Goal: Transaction & Acquisition: Purchase product/service

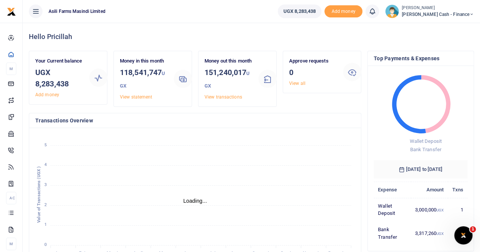
scroll to position [6, 6]
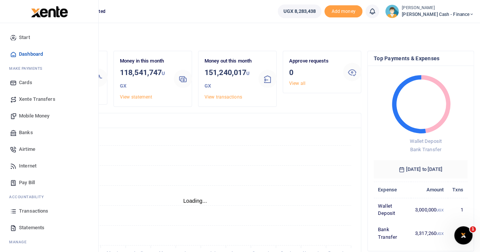
click at [35, 116] on span "Mobile Money" at bounding box center [34, 116] width 30 height 8
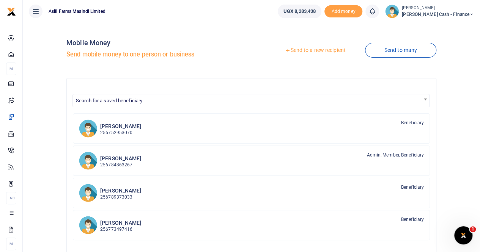
click at [299, 52] on link "Send to a new recipient" at bounding box center [314, 51] width 99 height 14
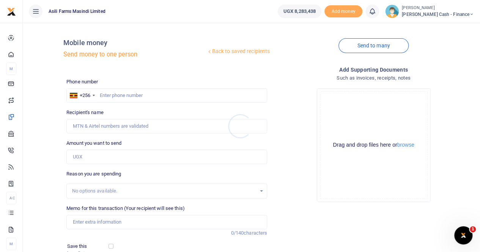
click at [110, 93] on div at bounding box center [240, 126] width 480 height 252
click at [110, 93] on input "text" at bounding box center [166, 95] width 201 height 14
paste input "0782446069"
type input "0782446069"
type input "[PERSON_NAME]"
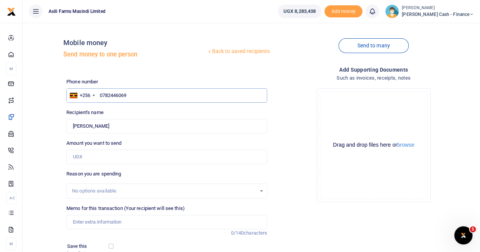
type input "0782446069"
click at [88, 221] on input "Memo for this transaction (Your recipient will see this)" at bounding box center [166, 222] width 201 height 14
click at [102, 221] on input "Payment for" at bounding box center [166, 222] width 201 height 14
paste input "Welfare Budget for 6 Guests. [PERSON_NAME], [PERSON_NAME] (Spanish Trainer), [P…"
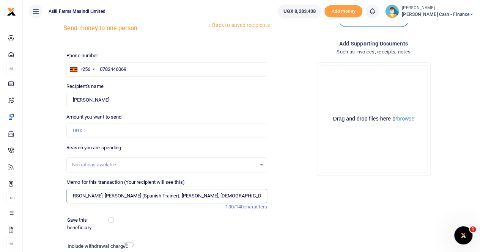
scroll to position [38, 0]
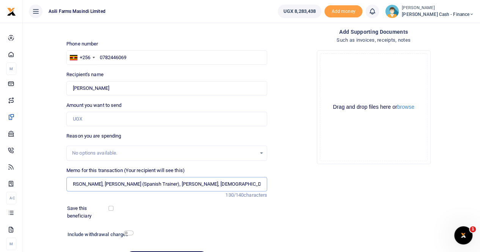
click at [160, 184] on input "Payment for Welfare Budget for 6 Guests. [PERSON_NAME], [PERSON_NAME] (Spanish …" at bounding box center [166, 184] width 201 height 14
click at [127, 185] on input "Payment for Welfare Budget for 6 Guests. [PERSON_NAME], [PERSON_NAME] ([DEMOGRA…" at bounding box center [166, 184] width 201 height 14
click at [196, 185] on input "Payment for Welfare Budget for 6 Guests. [PERSON_NAME], [PERSON_NAME] [DEMOGRAP…" at bounding box center [166, 184] width 201 height 14
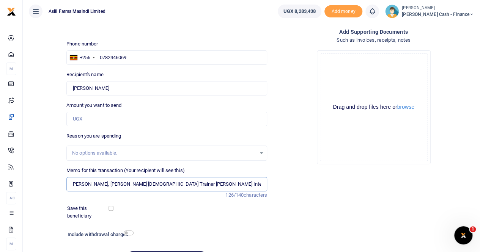
scroll to position [0, 91]
click at [108, 185] on input "Payment for Welfare Budget for 6 Guests. [PERSON_NAME], [PERSON_NAME] [DEMOGRAP…" at bounding box center [166, 184] width 201 height 14
click at [96, 185] on input "Payment for Welfare Budget for 6 Guests. [PERSON_NAME], [PERSON_NAME] [DEMOGRAP…" at bounding box center [166, 184] width 201 height 14
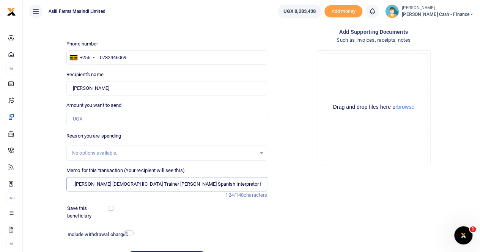
click at [78, 184] on input "Payment for Welfare Budget for 6 Guests. Federico Frank Mariano Spanish Trainer…" at bounding box center [166, 184] width 201 height 14
click at [74, 183] on input "Payment for Welfare Budget for 6 Guests. Federico Frank Mariano Spanish Trainer…" at bounding box center [166, 184] width 201 height 14
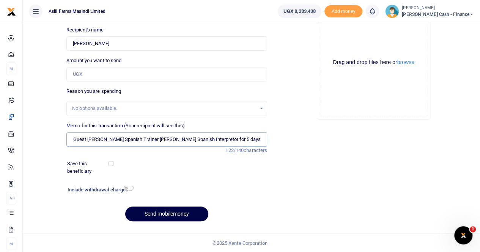
scroll to position [7, 0]
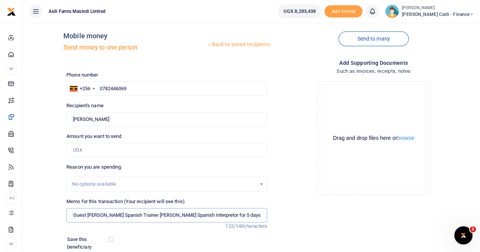
type input "Payment for Welfare Budget for 6 Guest Federico Frank Mariano Spanish Trainer L…"
click at [84, 151] on input "Amount you want to send" at bounding box center [166, 150] width 201 height 14
type input "700,000"
click at [136, 214] on input "Payment for Welfare Budget for 6 Guest Federico Frank Mariano Spanish Trainer L…" at bounding box center [166, 215] width 201 height 14
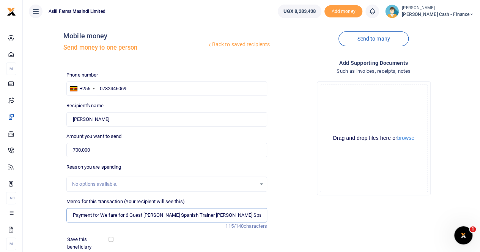
click at [262, 215] on input "Payment for Welfare for 6 Guest Federico Frank Mariano Spanish Trainer Loki Lov…" at bounding box center [166, 215] width 201 height 14
click at [259, 215] on input "Payment for Welfare for 6 Guest Federico Frank Mariano Spanish Trainer Loki Lov…" at bounding box center [166, 215] width 201 height 14
click at [404, 138] on button "browse" at bounding box center [405, 138] width 17 height 6
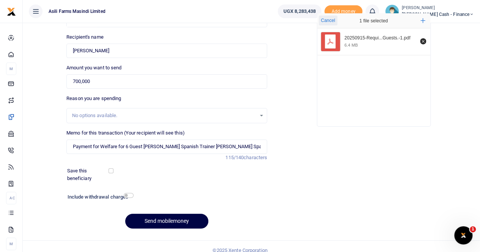
scroll to position [76, 0]
click at [260, 146] on input "Payment for Welfare for 6 Guest Federico Frank Mariano Spanish Trainer Loki Lov…" at bounding box center [166, 146] width 201 height 14
click at [75, 148] on input "Payment for Welfare for 6 Guest Federico Frank Mariano Spanish Trainer Loki Lov…" at bounding box center [166, 146] width 201 height 14
click at [92, 146] on input "Payment for Welfare for 6 Guest Federico Frank Mariano Spanish Trainer Loki Lov…" at bounding box center [166, 146] width 201 height 14
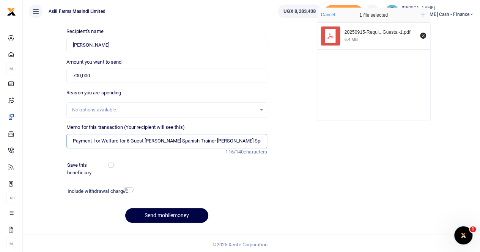
scroll to position [83, 0]
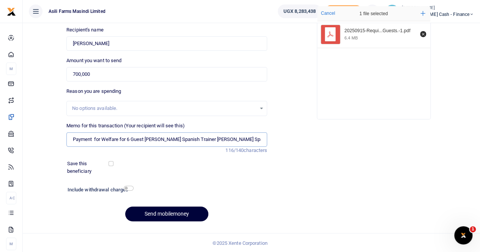
type input "Payment for Welfare for 6 Guest Federico Frank Mariano Spanish Trainer Loki Lov…"
click at [166, 210] on button "Send mobilemoney" at bounding box center [166, 214] width 83 height 15
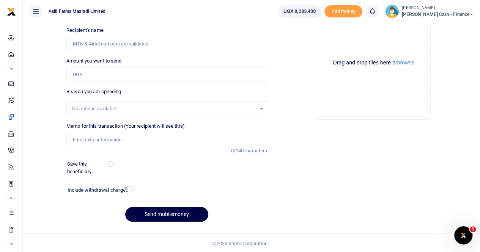
click at [250, 51] on div "Phone number +256 Uganda +256 Phone is required. Recipient's name Name is requi…" at bounding box center [166, 112] width 207 height 232
click at [94, 45] on input "Recipient's name" at bounding box center [166, 44] width 201 height 14
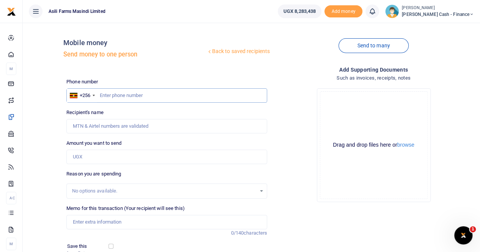
click at [104, 91] on input "text" at bounding box center [166, 95] width 201 height 14
paste input "0783121410"
type input "0783121410"
type input "Aisha Mutesi"
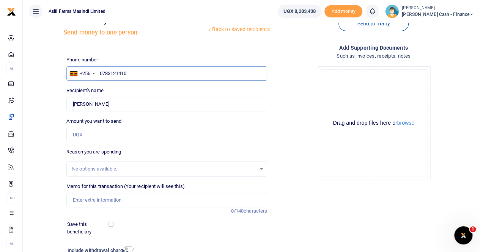
scroll to position [38, 0]
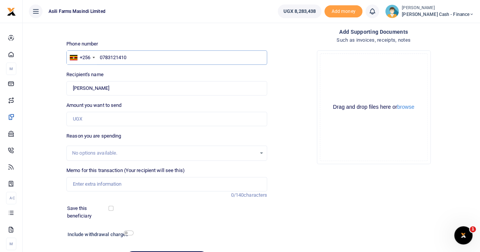
type input "0783121410"
click at [82, 181] on input "Memo for this transaction (Your recipient will see this)" at bounding box center [166, 184] width 201 height 14
paste input "Gas refill for Philipp & Guest House"
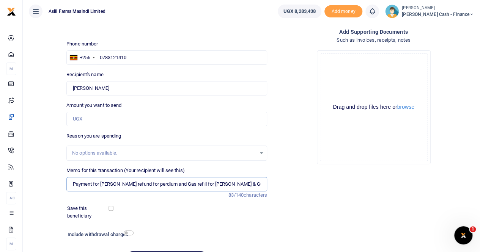
click at [159, 184] on input "Payment for Mubari refund for perdium and Gas refill for Philipp & Guest House …" at bounding box center [166, 184] width 201 height 14
click at [115, 185] on input "Payment for Mubari refund for perdium and Gas refill for Philipp & Guest House …" at bounding box center [166, 184] width 201 height 14
click at [158, 184] on input "Payment for Mubari refund for perdium and Gas refill for Philipp & Guest House …" at bounding box center [166, 184] width 201 height 14
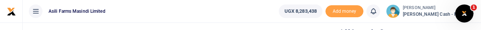
type input "Payment for Mubari refund for perdium and accomodation and Gas refill for Phili…"
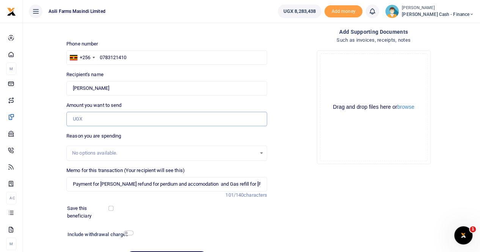
click at [85, 116] on input "Amount you want to send" at bounding box center [166, 119] width 201 height 14
paste input "305000"
type input "305,000"
click at [410, 108] on button "browse" at bounding box center [405, 107] width 17 height 6
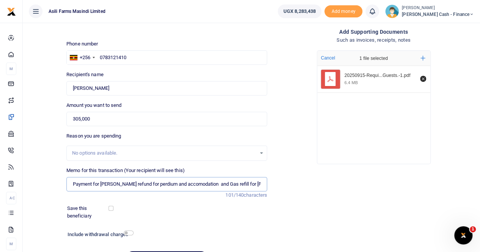
click at [91, 184] on input "Payment for Mubari refund for perdium and accomodation and Gas refill for Phili…" at bounding box center [166, 184] width 201 height 14
drag, startPoint x: 91, startPoint y: 184, endPoint x: 61, endPoint y: 184, distance: 30.0
click at [61, 184] on div "Back to saved recipients Mobile money Send money to one person Send to many Pho…" at bounding box center [251, 131] width 451 height 281
click at [121, 82] on input "Found" at bounding box center [166, 88] width 201 height 14
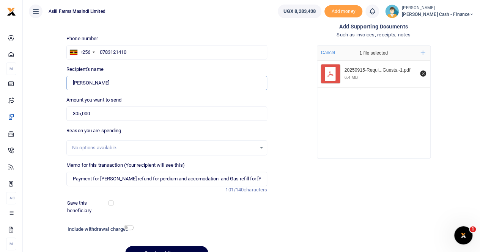
scroll to position [83, 0]
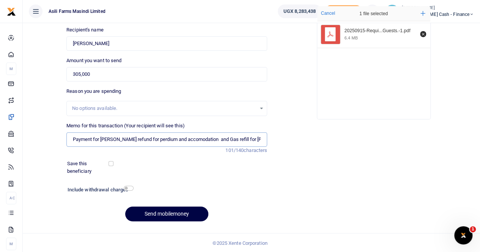
click at [109, 138] on input "Payment for Mubari refund for perdium and accomodation and Gas refill for Phili…" at bounding box center [166, 139] width 201 height 14
click at [112, 138] on input "Payment for Mubari refund for perdium and accomodation and Gas refill for Phili…" at bounding box center [166, 139] width 201 height 14
click at [111, 138] on input "Payment for Mubari refund for perdium and accomodation and Gas refill for Phili…" at bounding box center [166, 139] width 201 height 14
click at [114, 138] on input "Payment for Mubari refund for perdium and accomodation and Gas refill for Phili…" at bounding box center [166, 139] width 201 height 14
click at [123, 139] on input "Payment for Mubakari refund for perdium and accomodation and Gas refill for Phi…" at bounding box center [166, 139] width 201 height 14
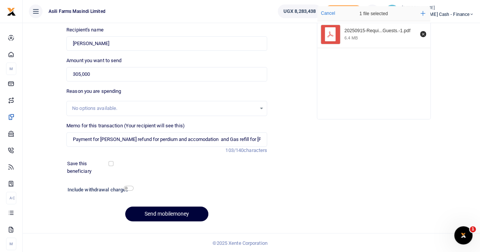
click at [160, 211] on button "Send mobilemoney" at bounding box center [166, 214] width 83 height 15
click at [162, 212] on button "Send mobilemoney" at bounding box center [166, 214] width 83 height 15
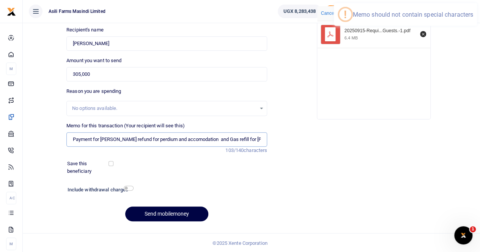
click at [72, 137] on input "Payment for Mubakari refund for perdium and accomodation and Gas refill for Phi…" at bounding box center [166, 139] width 201 height 14
click at [221, 141] on input "Payment for Mubakari refund for perdium and accomodation and Gas refill for Phi…" at bounding box center [166, 139] width 201 height 14
click at [235, 139] on input "Payment for Mubakari refund for perdium and accomodation and Gas refill for Phi…" at bounding box center [166, 139] width 201 height 14
click at [263, 140] on input "Payment for Mubakari refund for perdium and accomodation and Gas refill for Phi…" at bounding box center [166, 139] width 201 height 14
click at [157, 138] on input "Payment for Mubakari refund for perdium and accomodation and Gas refill for Phi…" at bounding box center [166, 139] width 201 height 14
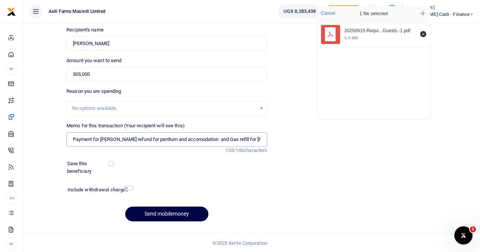
click at [184, 138] on input "Payment for Mubakari refund for perdium and accomodation and Gas refill for Phi…" at bounding box center [166, 139] width 201 height 14
drag, startPoint x: 221, startPoint y: 138, endPoint x: 243, endPoint y: 138, distance: 22.0
click at [221, 138] on input "Payment for Mubakari refund for perdium and accomodation and Gas refill for Phi…" at bounding box center [166, 139] width 201 height 14
click at [259, 140] on input "Payment for Mubakari refund for perdium and accomodation and Gas refill for Phi…" at bounding box center [166, 139] width 201 height 14
click at [260, 139] on input "Payment for Mubakari refund for perdium and accomodation and Gas refill for Phi…" at bounding box center [166, 139] width 201 height 14
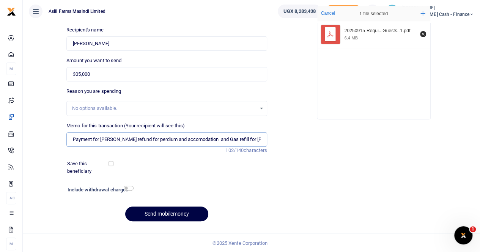
click at [260, 139] on input "Payment for Mubakari refund for perdium and accomodation and Gas refill for Phi…" at bounding box center [166, 139] width 201 height 14
click at [252, 138] on input "Payment for Mubakari refund for perdium and accomodation and Gas refill for Phi…" at bounding box center [166, 139] width 201 height 14
type input "Payment for Mubakari refund for perdium and accomodation and Gas refill for Phi…"
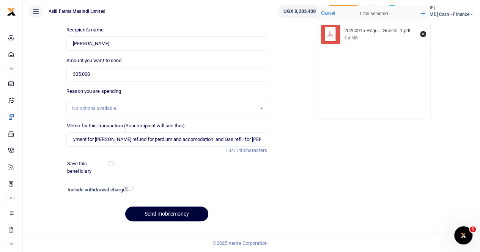
scroll to position [0, 0]
click at [163, 211] on button "Send mobilemoney" at bounding box center [166, 214] width 83 height 15
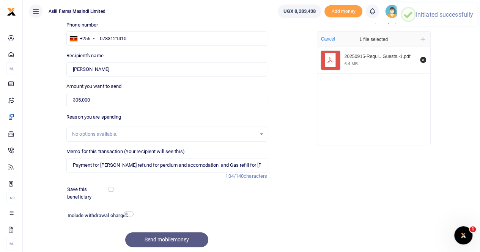
scroll to position [45, 0]
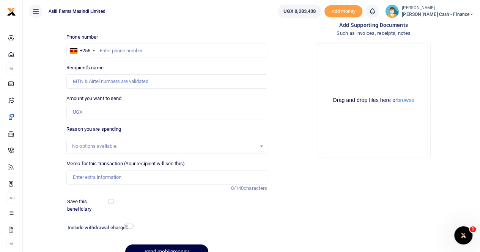
scroll to position [45, 0]
click at [103, 48] on input "text" at bounding box center [166, 51] width 201 height 14
paste input "752 426662"
click at [111, 52] on input "752 426662" at bounding box center [166, 51] width 201 height 14
click at [110, 50] on input "752 426662" at bounding box center [166, 51] width 201 height 14
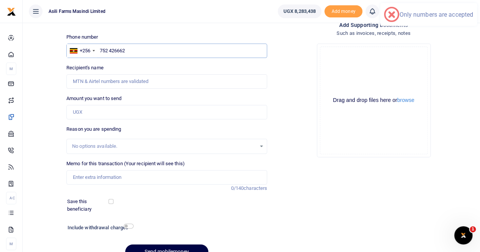
type input "752426662"
type input "[PERSON_NAME]"
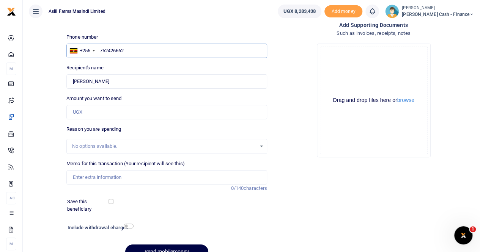
type input "752426662"
click at [82, 177] on input "Memo for this transaction (Your recipient will see this)" at bounding box center [166, 177] width 201 height 14
drag, startPoint x: 72, startPoint y: 81, endPoint x: 122, endPoint y: 81, distance: 49.7
click at [122, 81] on input "Found" at bounding box center [166, 81] width 201 height 14
click at [109, 179] on input "Payment to" at bounding box center [166, 177] width 201 height 14
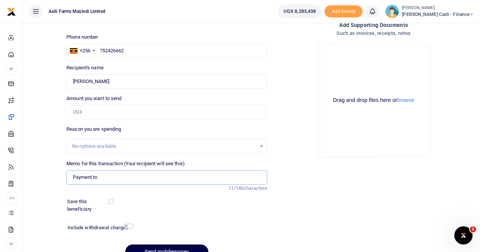
paste input "Sisye Mubakali"
type input "Payment to Sisye Mubakali for meals and perdium for 2 days"
click at [93, 111] on input "Amount you want to send" at bounding box center [166, 112] width 201 height 14
type input "135,000"
click at [406, 102] on button "browse" at bounding box center [405, 100] width 17 height 6
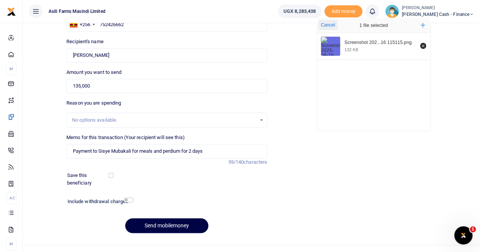
scroll to position [83, 0]
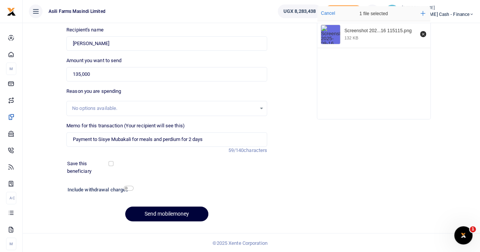
click at [165, 210] on button "Send mobilemoney" at bounding box center [166, 214] width 83 height 15
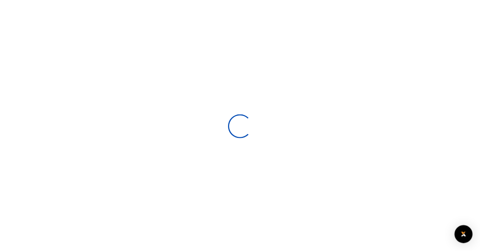
scroll to position [82, 0]
select select
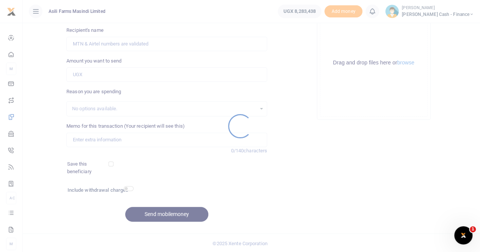
scroll to position [0, 0]
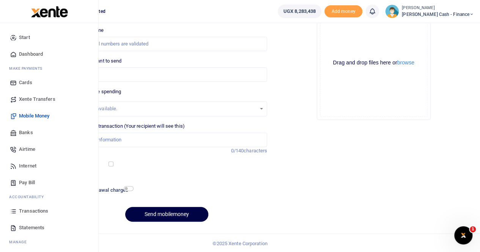
click at [36, 212] on span "Transactions" at bounding box center [33, 211] width 29 height 8
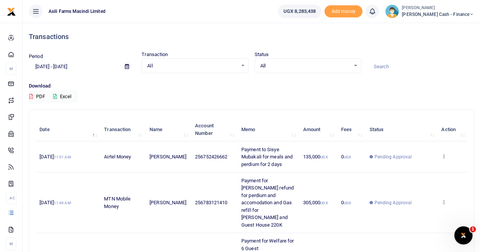
click at [450, 11] on span "[PERSON_NAME] Cash - Finance" at bounding box center [438, 14] width 72 height 7
click at [447, 13] on span "[PERSON_NAME] Cash - Finance" at bounding box center [438, 14] width 72 height 7
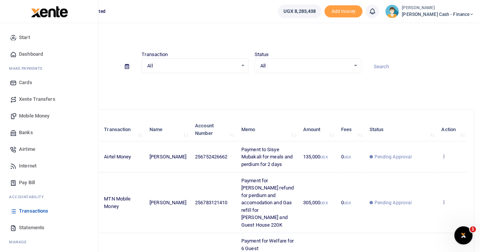
click at [28, 229] on span "Statements" at bounding box center [31, 228] width 25 height 8
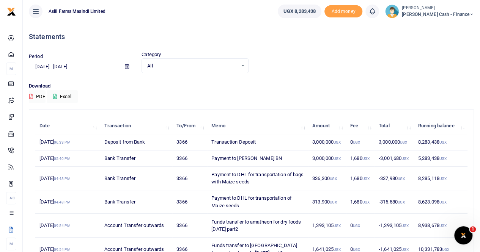
click at [127, 65] on icon at bounding box center [127, 66] width 4 height 5
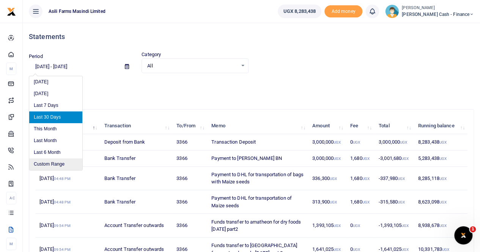
click at [49, 165] on li "Custom Range" at bounding box center [55, 165] width 53 height 12
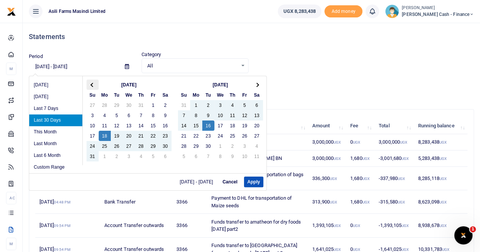
click at [93, 83] on span at bounding box center [92, 85] width 4 height 4
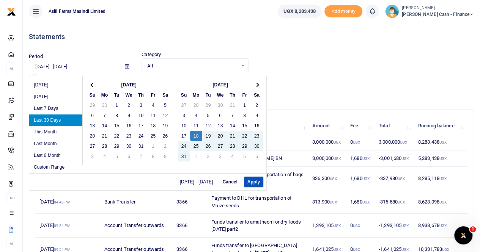
click at [93, 83] on span at bounding box center [92, 85] width 4 height 4
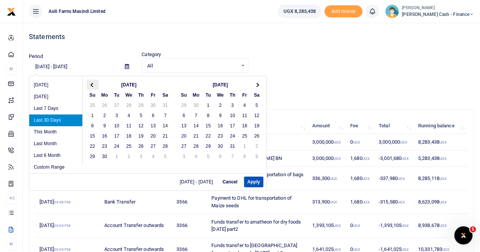
click at [93, 85] on span at bounding box center [92, 85] width 4 height 4
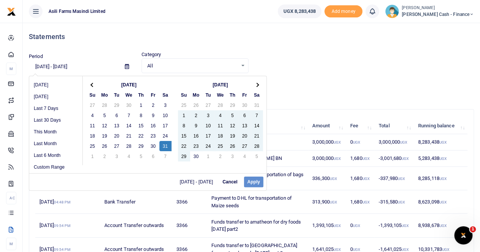
click at [252, 182] on div "05/01/2025 - 06/30/2025 Cancel Apply" at bounding box center [147, 181] width 237 height 17
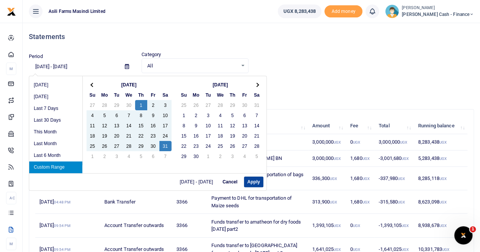
click at [255, 181] on button "Apply" at bounding box center [253, 182] width 19 height 11
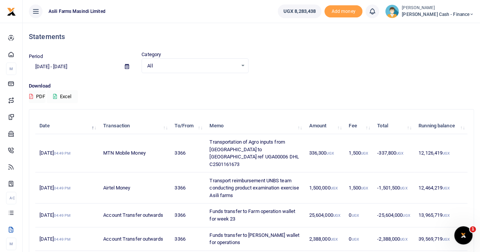
click at [69, 92] on button "Excel" at bounding box center [62, 96] width 31 height 13
click at [126, 66] on icon at bounding box center [127, 66] width 4 height 5
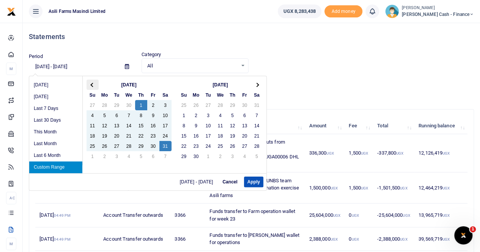
click at [90, 84] on span at bounding box center [92, 85] width 4 height 4
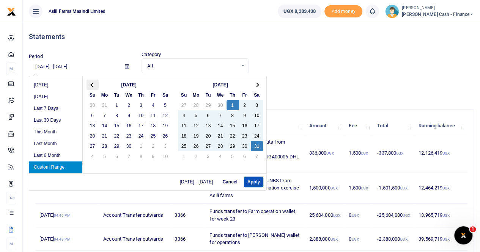
click at [94, 85] on th at bounding box center [92, 85] width 12 height 10
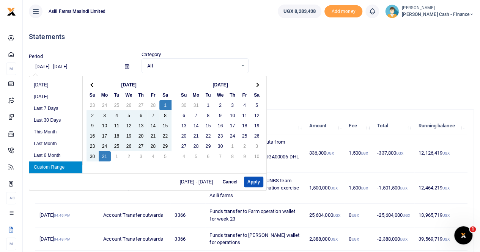
click at [54, 168] on li "Custom Range" at bounding box center [55, 168] width 53 height 12
click at [252, 183] on button "Apply" at bounding box center [253, 182] width 19 height 11
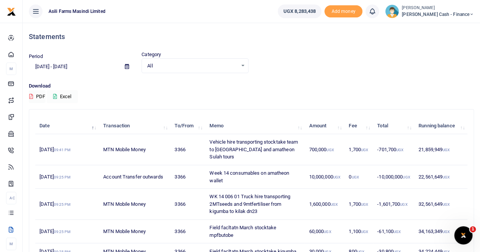
click at [68, 94] on button "Excel" at bounding box center [62, 96] width 31 height 13
click at [126, 66] on icon at bounding box center [127, 66] width 4 height 5
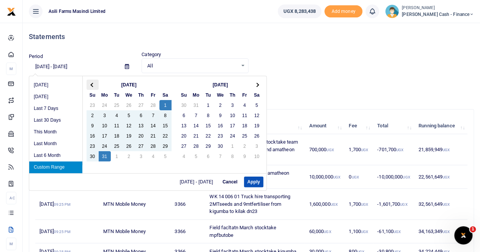
click at [93, 83] on th at bounding box center [92, 85] width 12 height 10
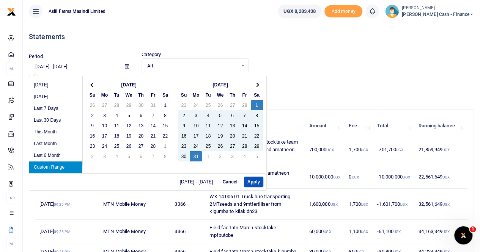
click at [93, 83] on th at bounding box center [92, 85] width 12 height 10
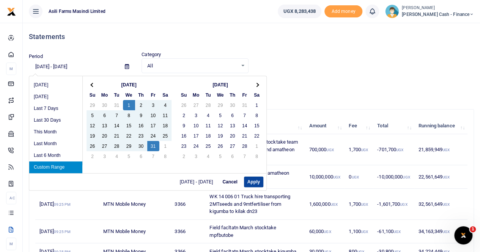
click at [251, 181] on button "Apply" at bounding box center [253, 182] width 19 height 11
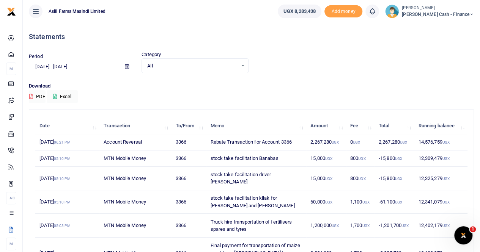
click at [127, 66] on icon at bounding box center [127, 66] width 4 height 5
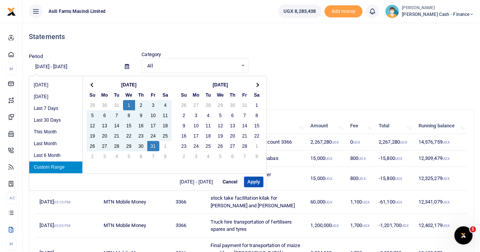
click at [53, 165] on li "Custom Range" at bounding box center [55, 168] width 53 height 12
click at [251, 181] on button "Apply" at bounding box center [253, 182] width 19 height 11
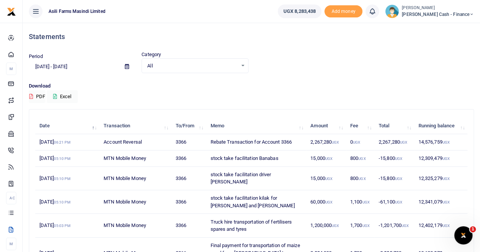
click at [125, 66] on icon at bounding box center [127, 66] width 4 height 5
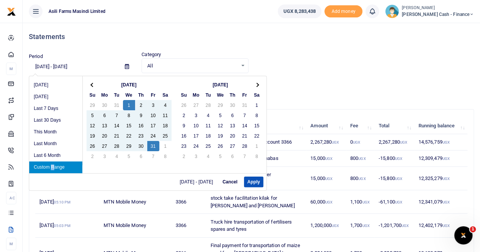
click at [52, 164] on li "Custom Range" at bounding box center [55, 168] width 53 height 12
click at [250, 181] on button "Apply" at bounding box center [253, 182] width 19 height 11
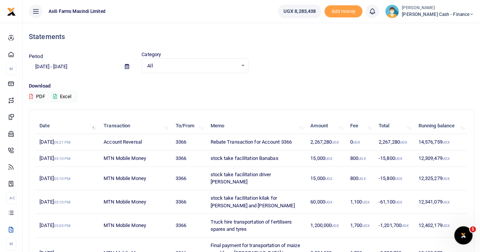
click at [127, 66] on icon at bounding box center [127, 66] width 4 height 5
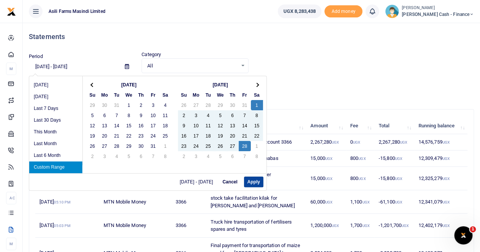
click at [249, 180] on button "Apply" at bounding box center [253, 182] width 19 height 11
type input "02/01/2025 - 02/28/2025"
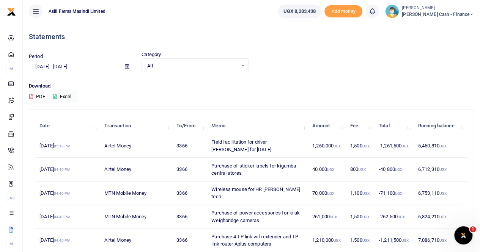
click at [126, 66] on icon at bounding box center [127, 66] width 4 height 5
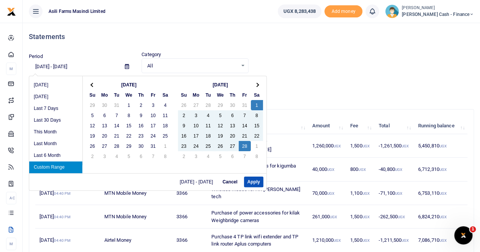
click at [55, 164] on li "Custom Range" at bounding box center [55, 168] width 53 height 12
click at [55, 166] on li "Custom Range" at bounding box center [55, 168] width 53 height 12
click at [253, 181] on button "Apply" at bounding box center [253, 182] width 19 height 11
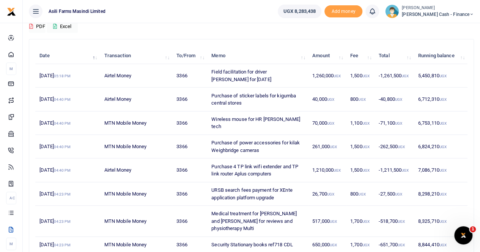
scroll to position [176, 0]
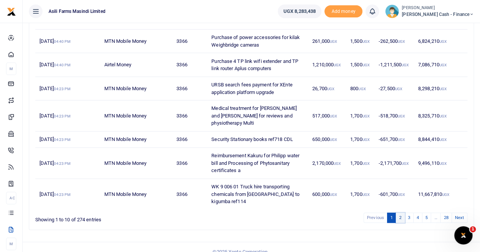
click at [402, 213] on link "2" at bounding box center [400, 218] width 9 height 10
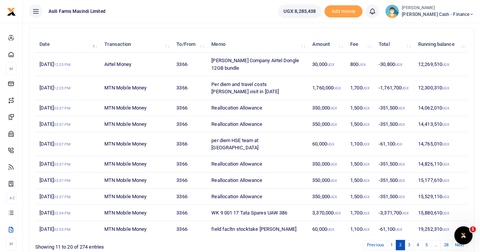
scroll to position [109, 0]
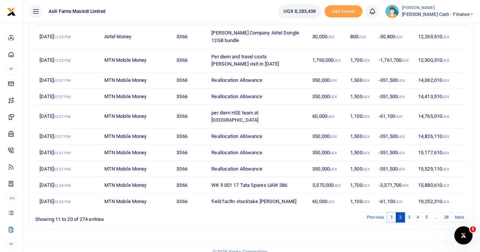
click at [393, 212] on link "1" at bounding box center [391, 217] width 9 height 10
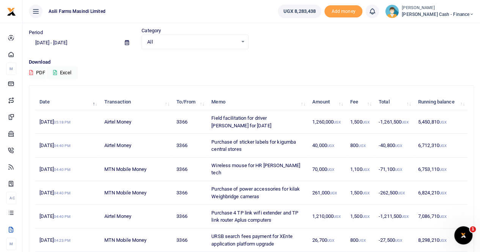
scroll to position [0, 0]
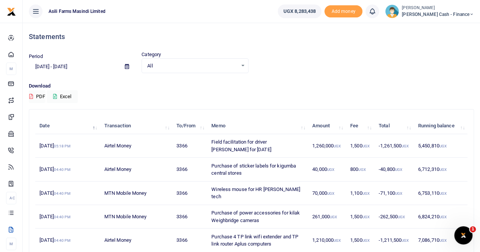
click at [128, 68] on icon at bounding box center [127, 66] width 4 height 5
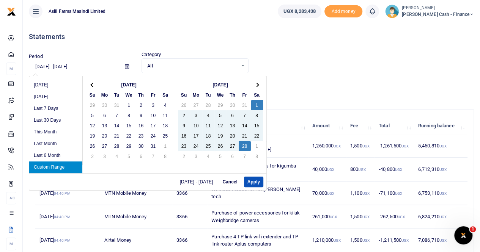
click at [54, 169] on li "Custom Range" at bounding box center [55, 168] width 53 height 12
click at [244, 183] on button "Apply" at bounding box center [253, 182] width 19 height 11
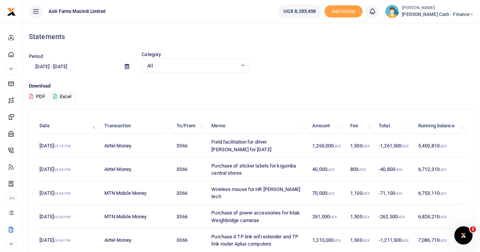
click at [126, 66] on icon at bounding box center [127, 66] width 4 height 5
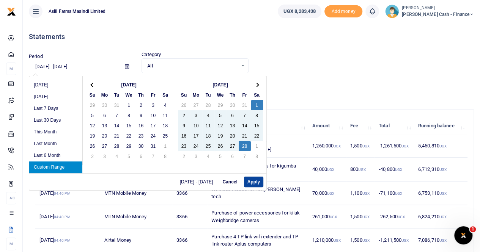
click at [250, 181] on button "Apply" at bounding box center [253, 182] width 19 height 11
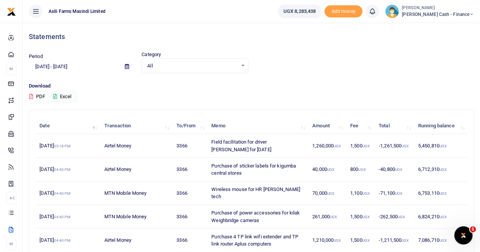
click at [127, 66] on icon at bounding box center [127, 66] width 4 height 5
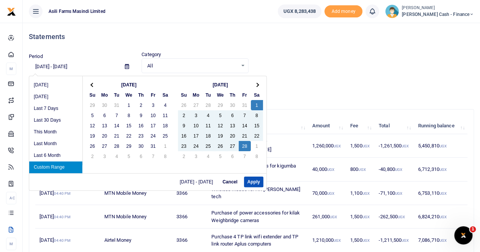
click at [55, 163] on li "Custom Range" at bounding box center [55, 168] width 53 height 12
click at [253, 182] on button "Apply" at bounding box center [253, 182] width 19 height 11
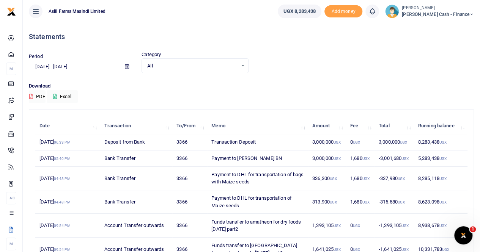
click at [127, 66] on icon at bounding box center [127, 66] width 4 height 5
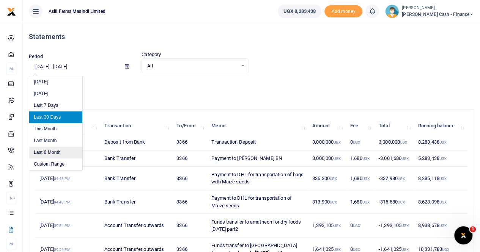
click at [54, 151] on li "Last 6 Month" at bounding box center [55, 153] width 53 height 12
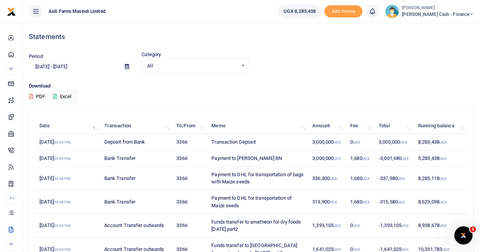
click at [133, 64] on span at bounding box center [126, 66] width 17 height 13
click at [127, 65] on icon at bounding box center [127, 66] width 4 height 5
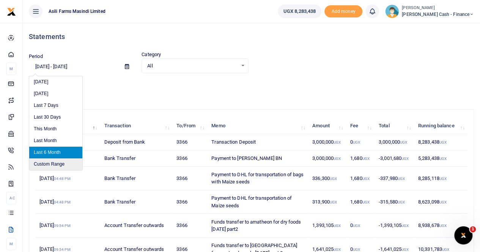
click at [51, 165] on li "Custom Range" at bounding box center [55, 165] width 53 height 12
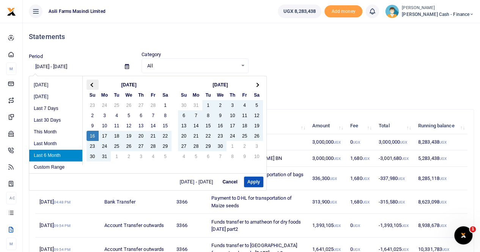
click at [93, 84] on span at bounding box center [92, 85] width 4 height 4
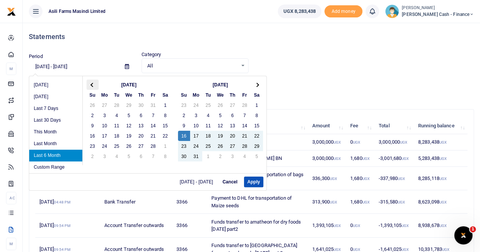
click at [93, 84] on span at bounding box center [92, 85] width 4 height 4
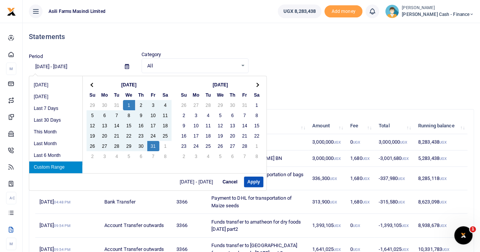
click at [65, 168] on li "Custom Range" at bounding box center [55, 168] width 53 height 12
click at [258, 187] on div "01/01/2025 - 01/31/2025 Cancel Apply" at bounding box center [147, 181] width 237 height 17
click at [253, 182] on button "Apply" at bounding box center [253, 182] width 19 height 11
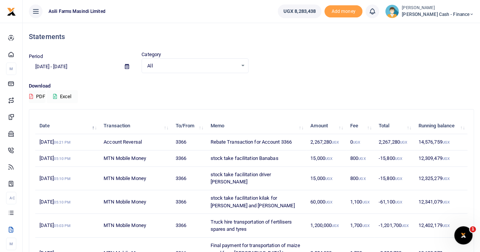
click at [67, 93] on button "Excel" at bounding box center [62, 96] width 31 height 13
click at [126, 67] on icon at bounding box center [127, 66] width 4 height 5
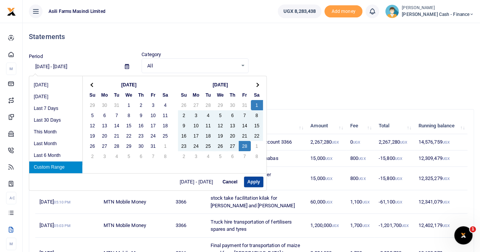
click at [253, 180] on button "Apply" at bounding box center [253, 182] width 19 height 11
type input "02/01/2025 - 02/28/2025"
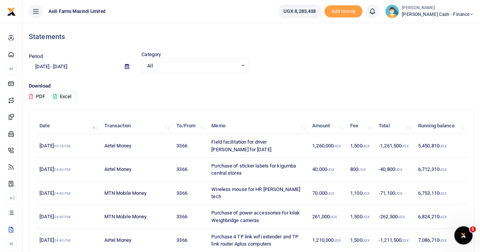
click at [71, 96] on button "Excel" at bounding box center [62, 96] width 31 height 13
click at [127, 66] on icon at bounding box center [127, 66] width 4 height 5
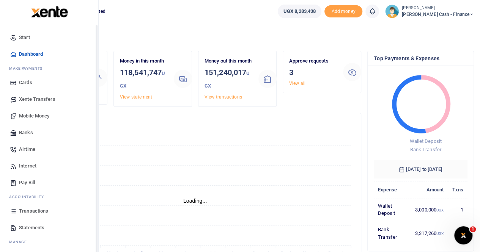
scroll to position [18, 0]
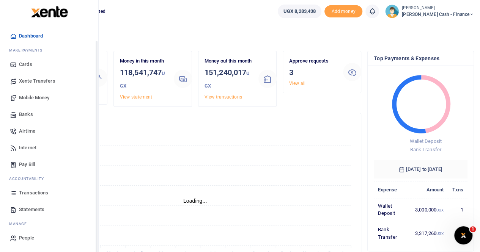
click at [33, 210] on span "Statements" at bounding box center [31, 210] width 25 height 8
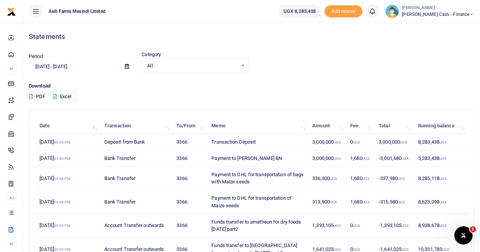
click at [125, 65] on div at bounding box center [240, 126] width 480 height 252
click at [125, 65] on icon at bounding box center [127, 66] width 4 height 5
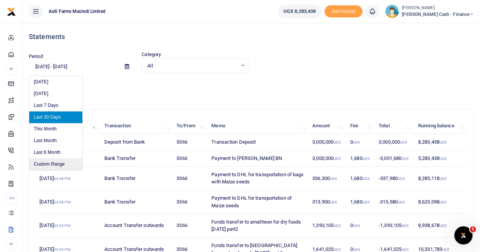
click at [53, 165] on li "Custom Range" at bounding box center [55, 165] width 53 height 12
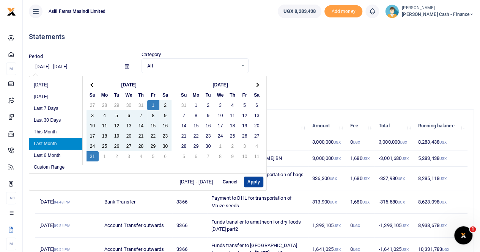
click at [250, 180] on button "Apply" at bounding box center [253, 182] width 19 height 11
type input "[DATE] - [DATE]"
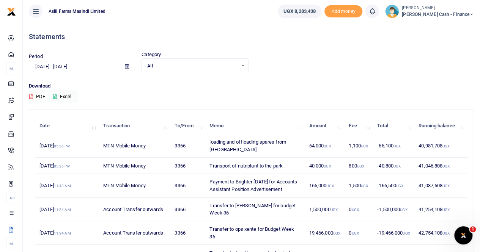
click at [253, 85] on p "Download" at bounding box center [251, 86] width 445 height 8
click at [315, 63] on div "Period [DATE] - [DATE] Category All Select an option... All Credit Debit Transa…" at bounding box center [251, 62] width 451 height 22
click at [127, 66] on icon at bounding box center [127, 66] width 4 height 5
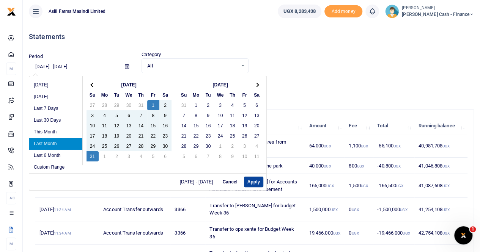
click at [253, 185] on button "Apply" at bounding box center [253, 182] width 19 height 11
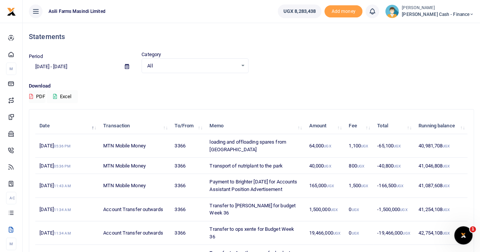
click at [69, 95] on button "Excel" at bounding box center [62, 96] width 31 height 13
